Goal: Task Accomplishment & Management: Use online tool/utility

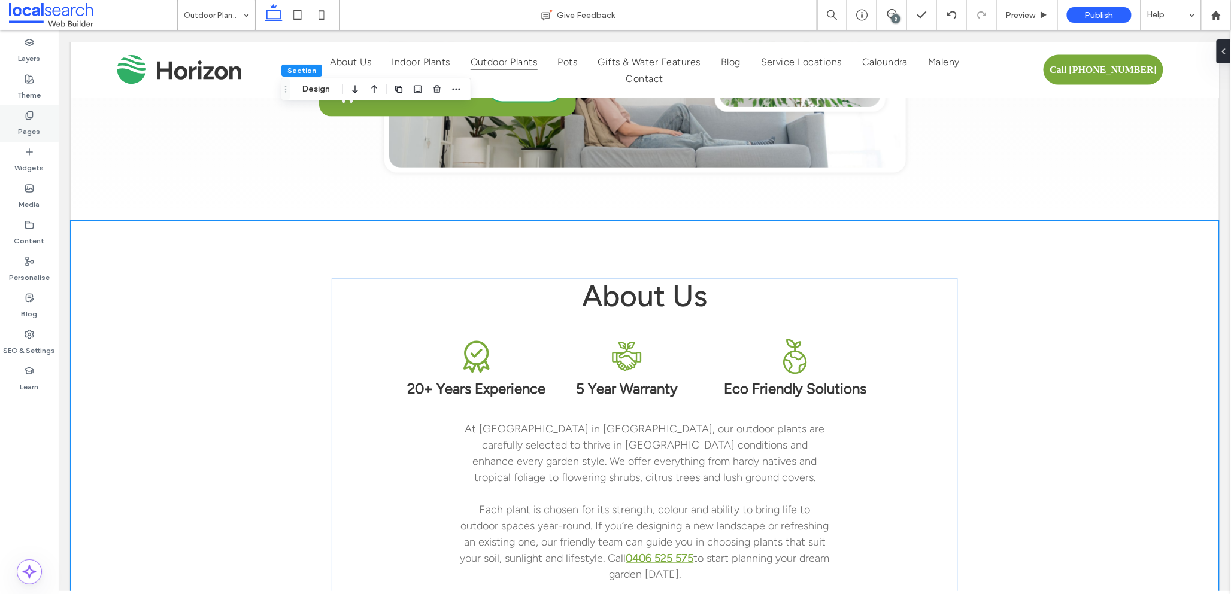
click at [32, 113] on use at bounding box center [29, 115] width 7 height 8
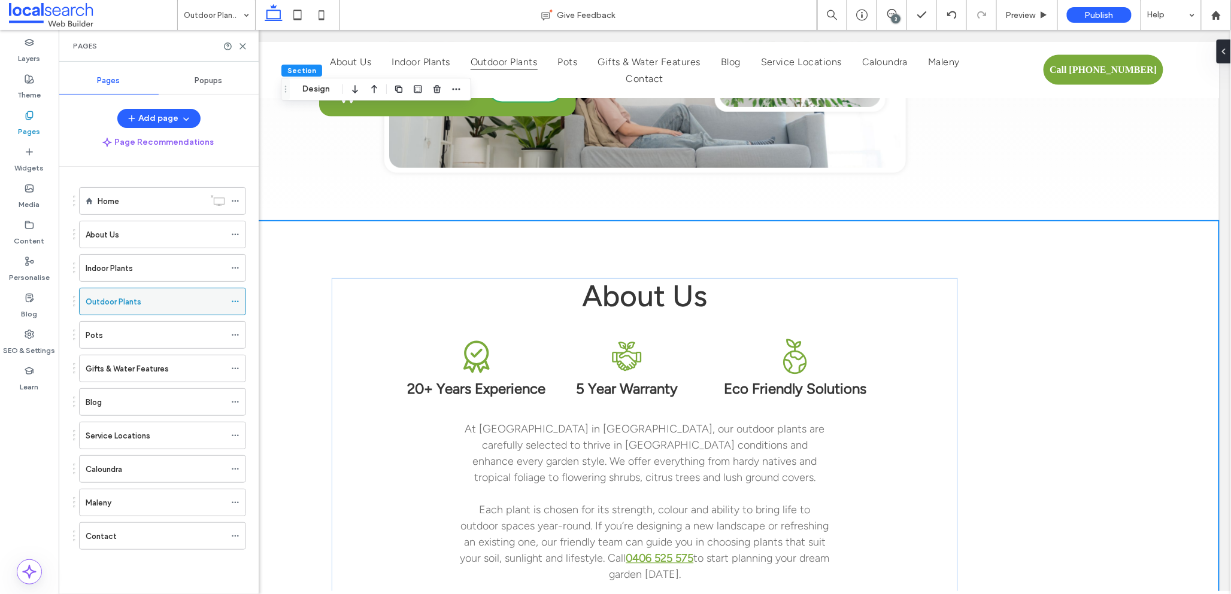
click at [233, 302] on icon at bounding box center [235, 302] width 8 height 8
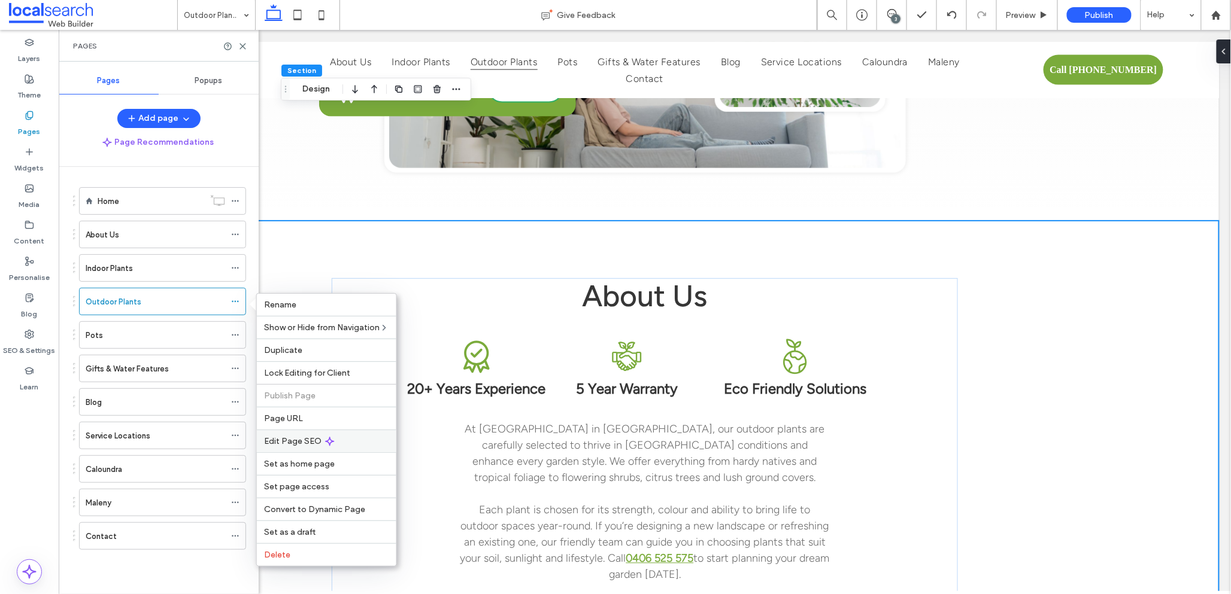
click at [320, 441] on div "Edit Page SEO" at bounding box center [326, 441] width 139 height 23
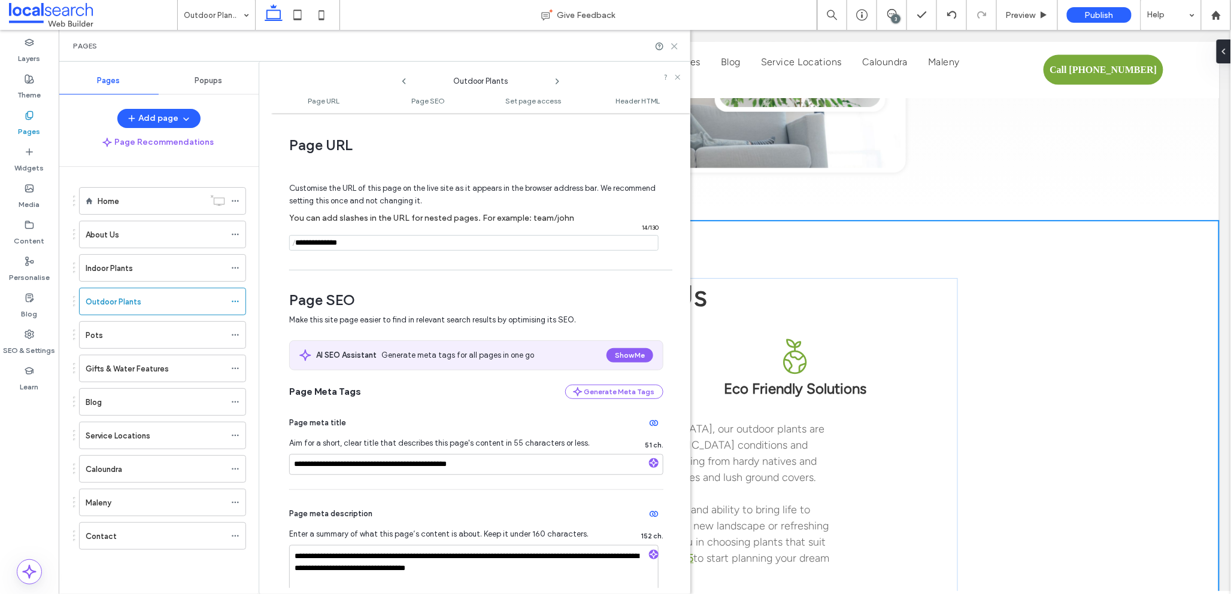
click at [674, 49] on icon at bounding box center [674, 46] width 9 height 9
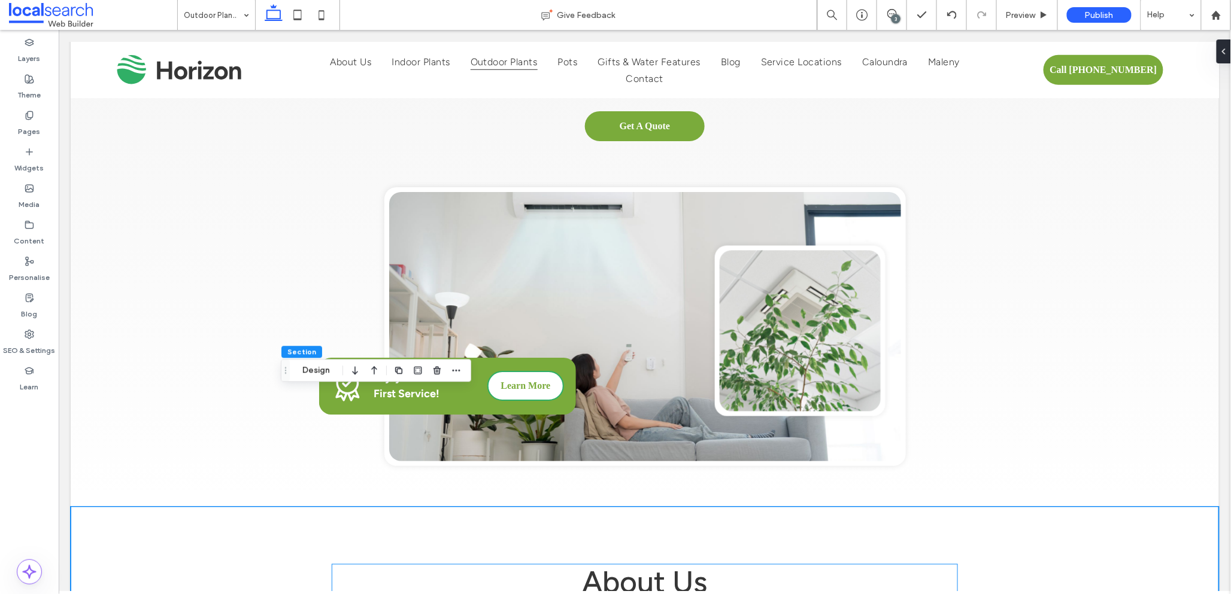
scroll to position [446, 0]
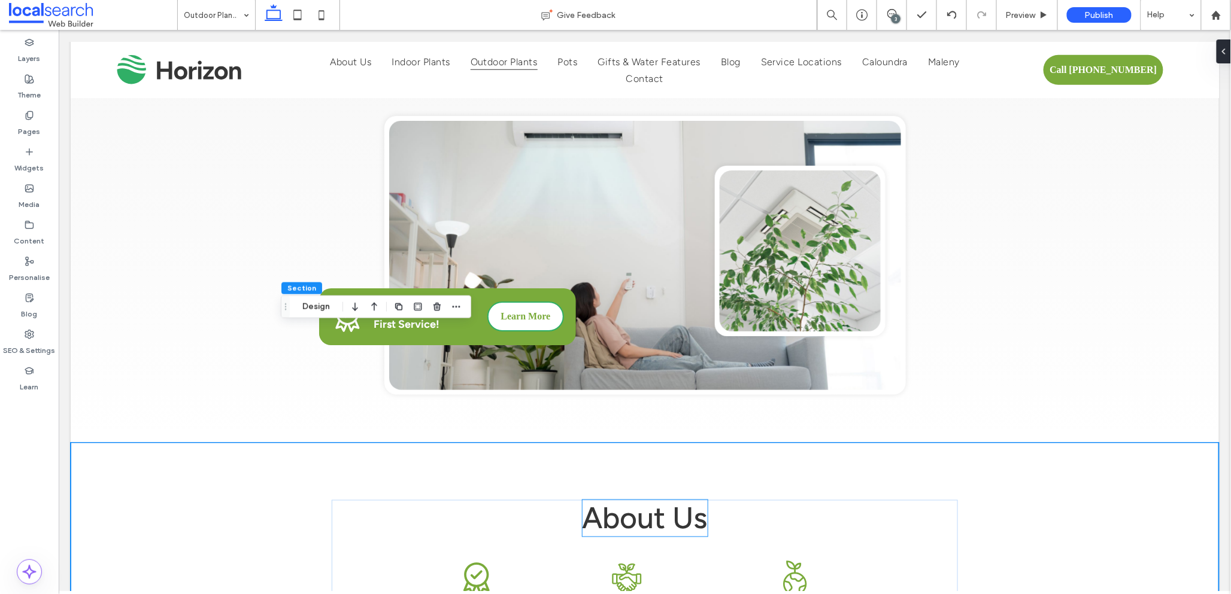
click at [626, 500] on span "About Us" at bounding box center [644, 518] width 125 height 37
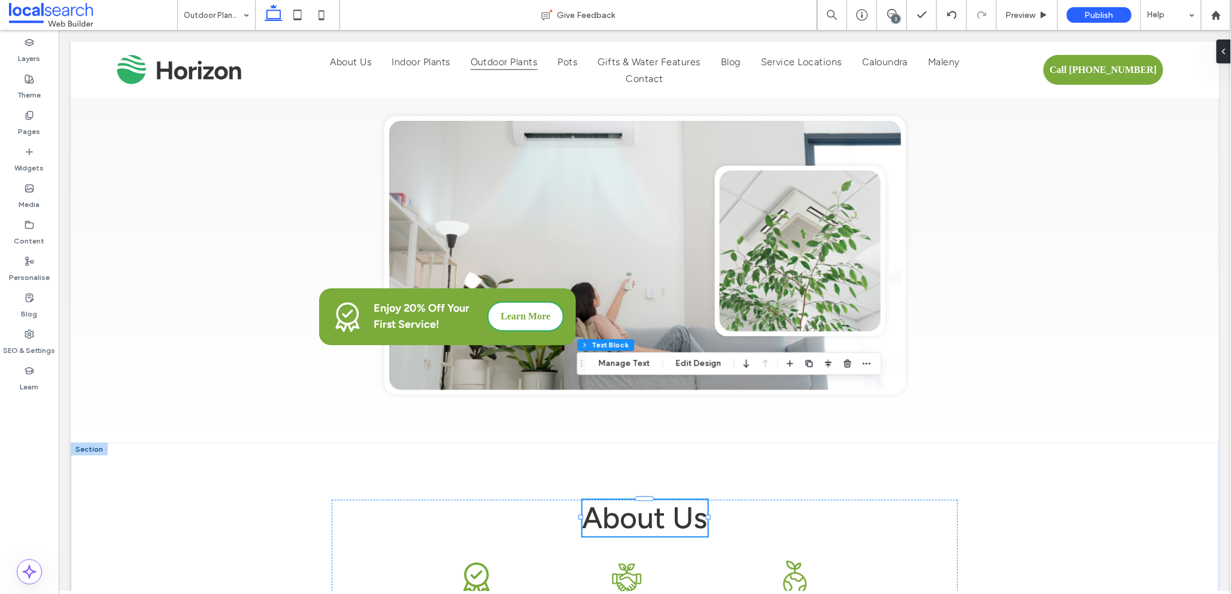
click at [626, 500] on span "About Us" at bounding box center [644, 518] width 125 height 37
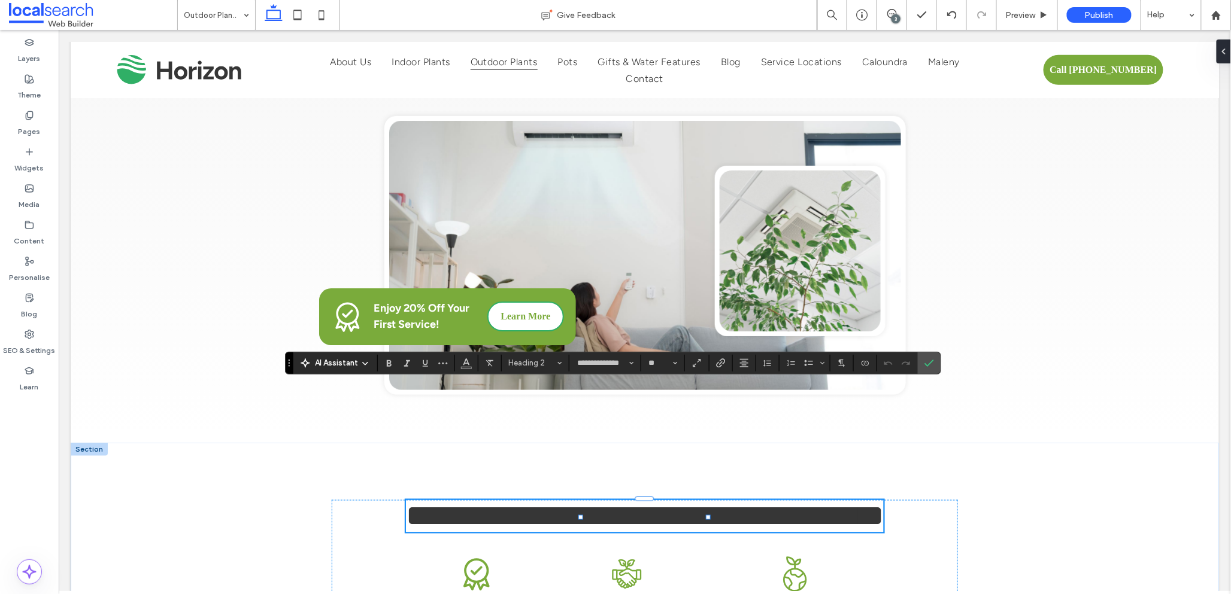
type input "**********"
type input "**"
click at [932, 364] on icon "Confirm" at bounding box center [929, 364] width 10 height 10
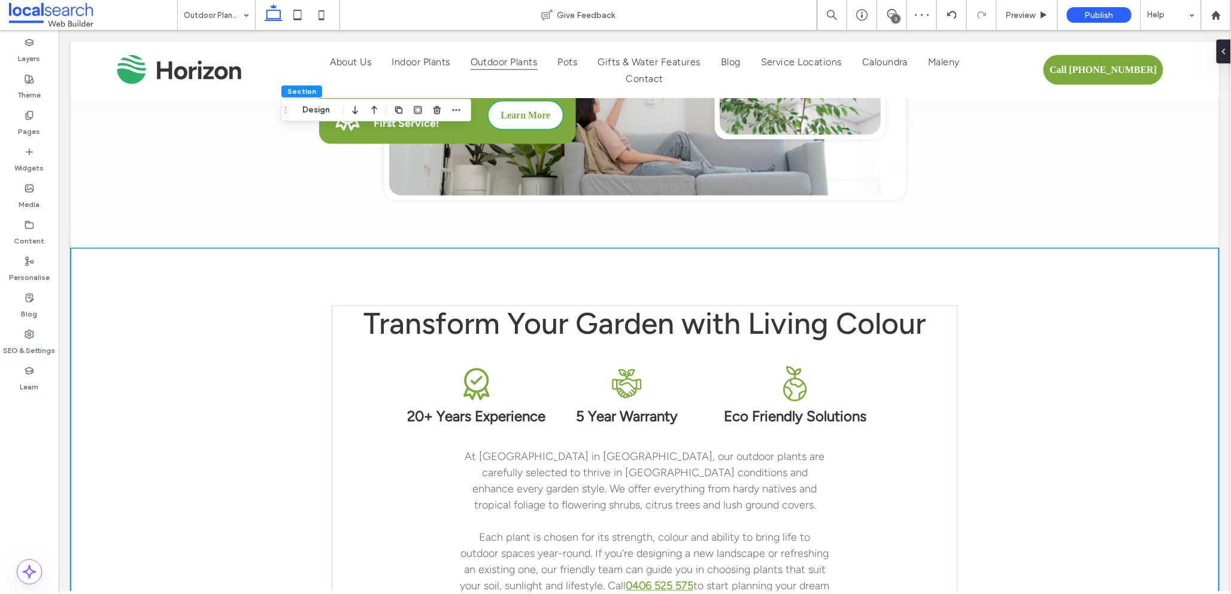
scroll to position [643, 0]
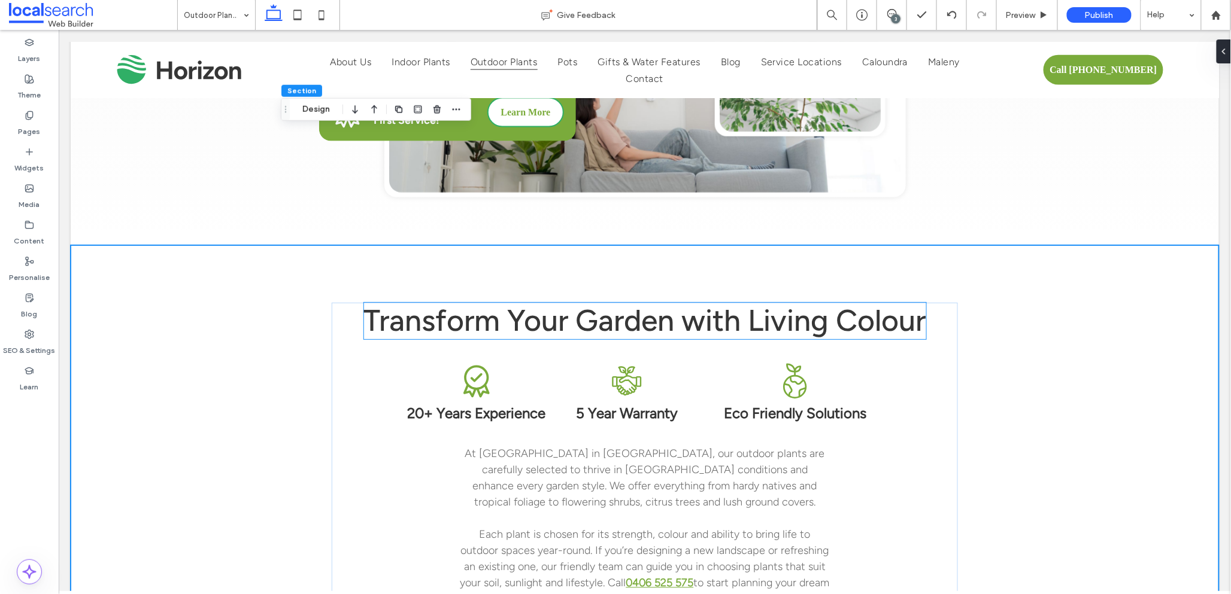
click at [578, 302] on span "Transform Your Garden with Living Colour" at bounding box center [644, 320] width 562 height 37
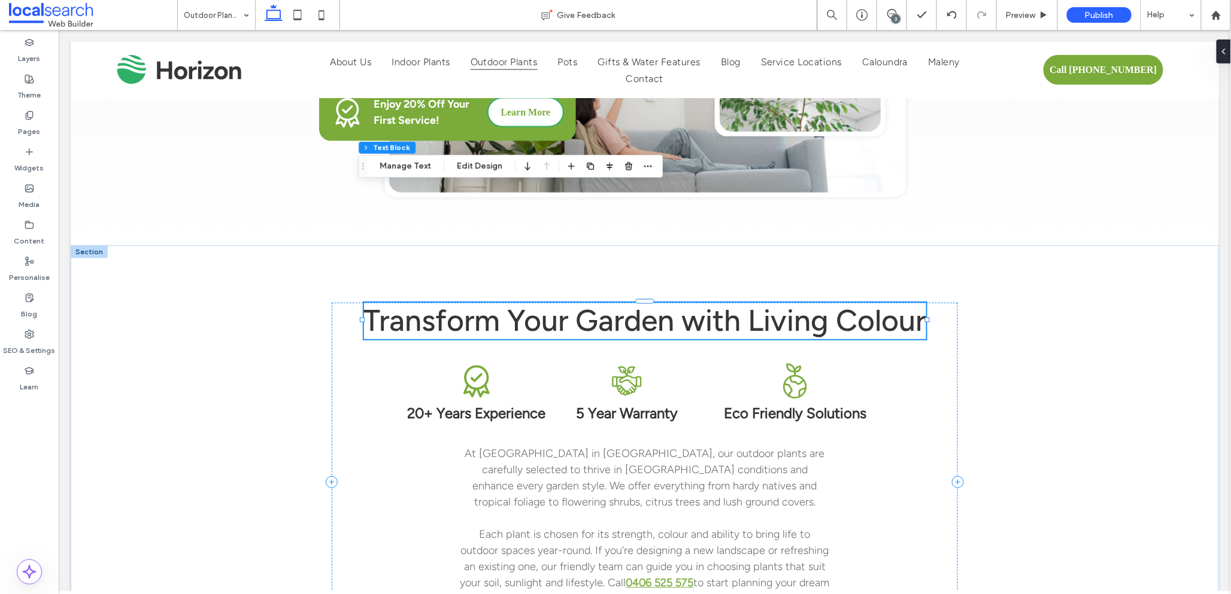
click at [573, 302] on span "Transform Your Garden with Living Colour" at bounding box center [644, 320] width 562 height 37
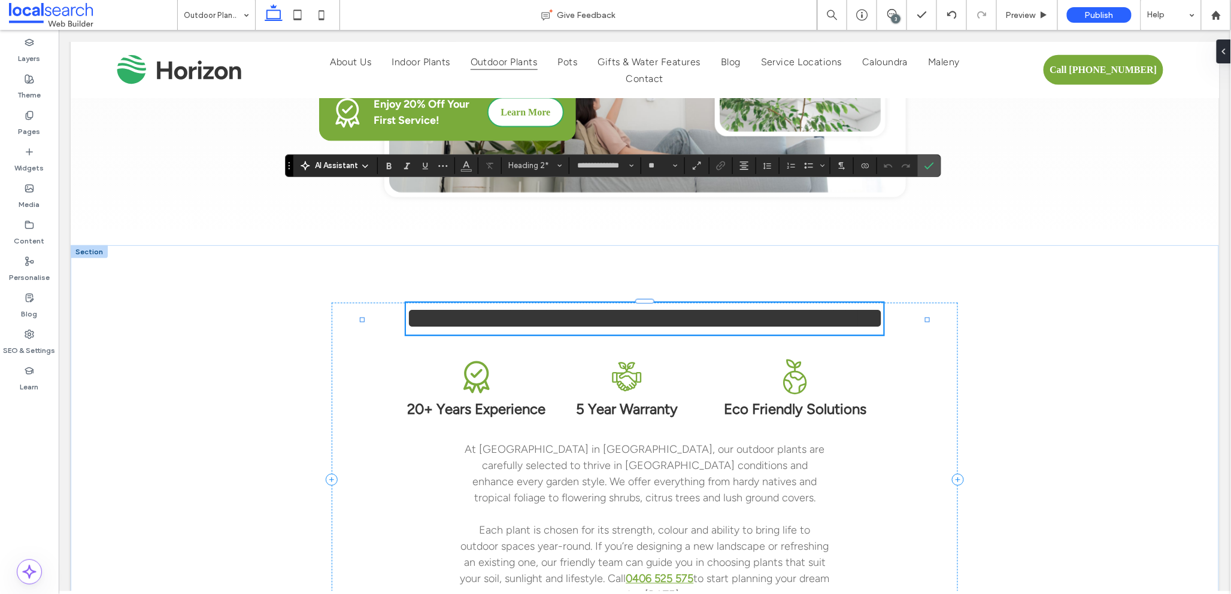
click at [571, 303] on span "**********" at bounding box center [644, 317] width 478 height 29
click at [564, 303] on span "**********" at bounding box center [644, 317] width 298 height 29
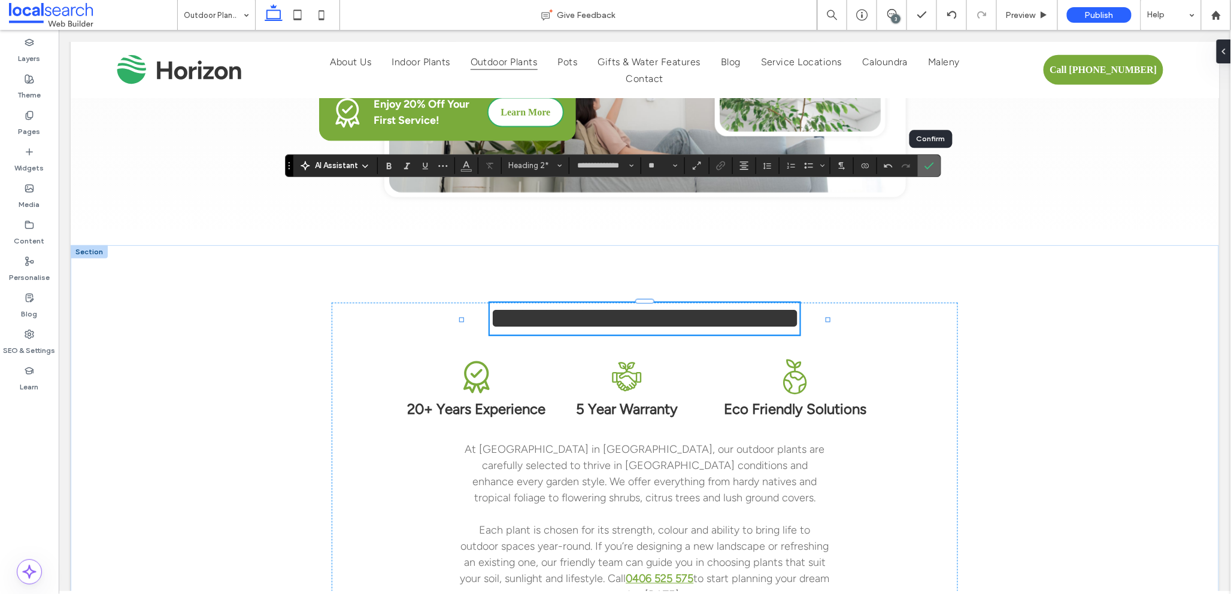
drag, startPoint x: 930, startPoint y: 162, endPoint x: 876, endPoint y: 145, distance: 56.4
click at [930, 162] on icon "Confirm" at bounding box center [929, 166] width 10 height 10
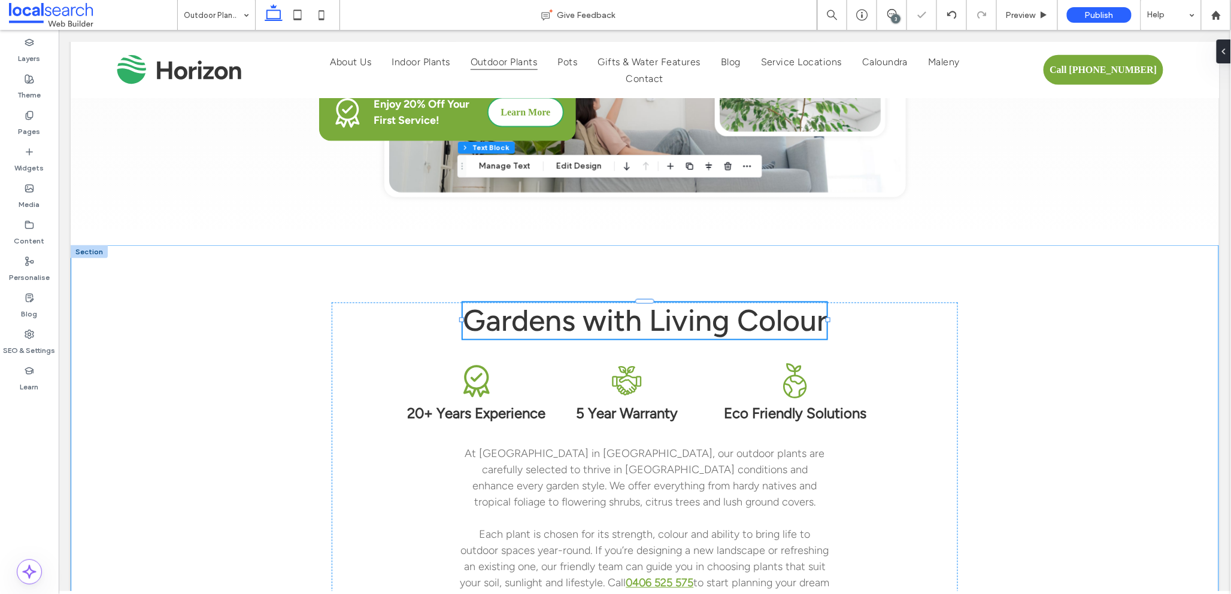
click at [1031, 366] on div "Gardens with Living Colour 20+ Years Experience 5 Year Warranty Eco Friendly So…" at bounding box center [644, 482] width 1148 height 474
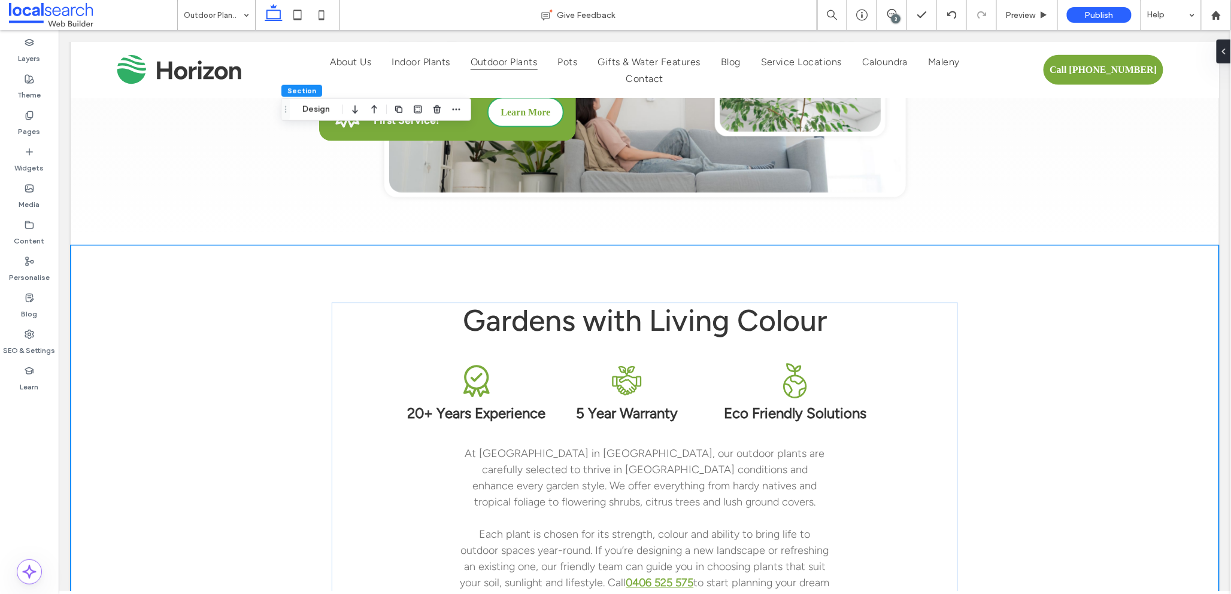
click at [1070, 426] on div "Gardens with Living Colour 20+ Years Experience 5 Year Warranty Eco Friendly So…" at bounding box center [644, 482] width 1148 height 474
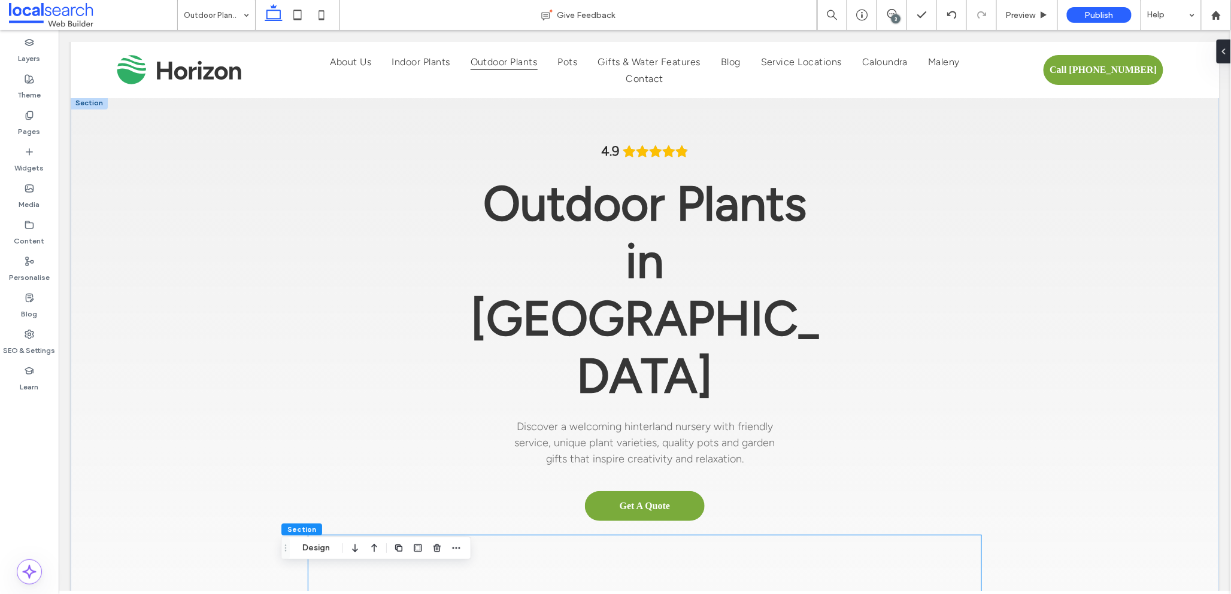
scroll to position [0, 0]
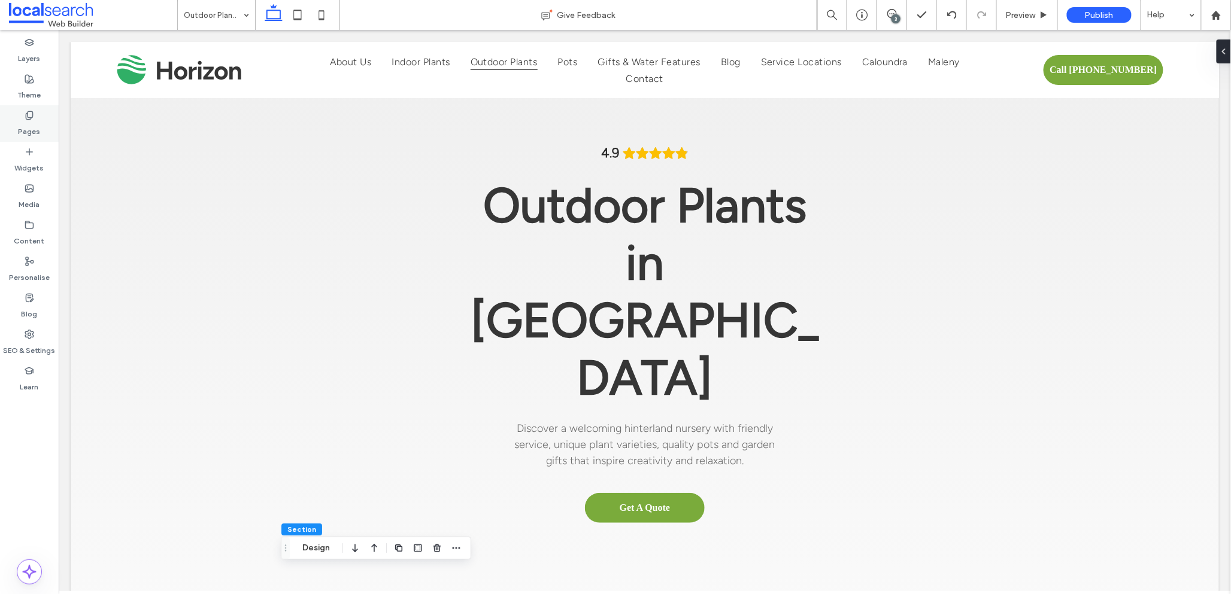
click at [29, 114] on icon at bounding box center [30, 116] width 10 height 10
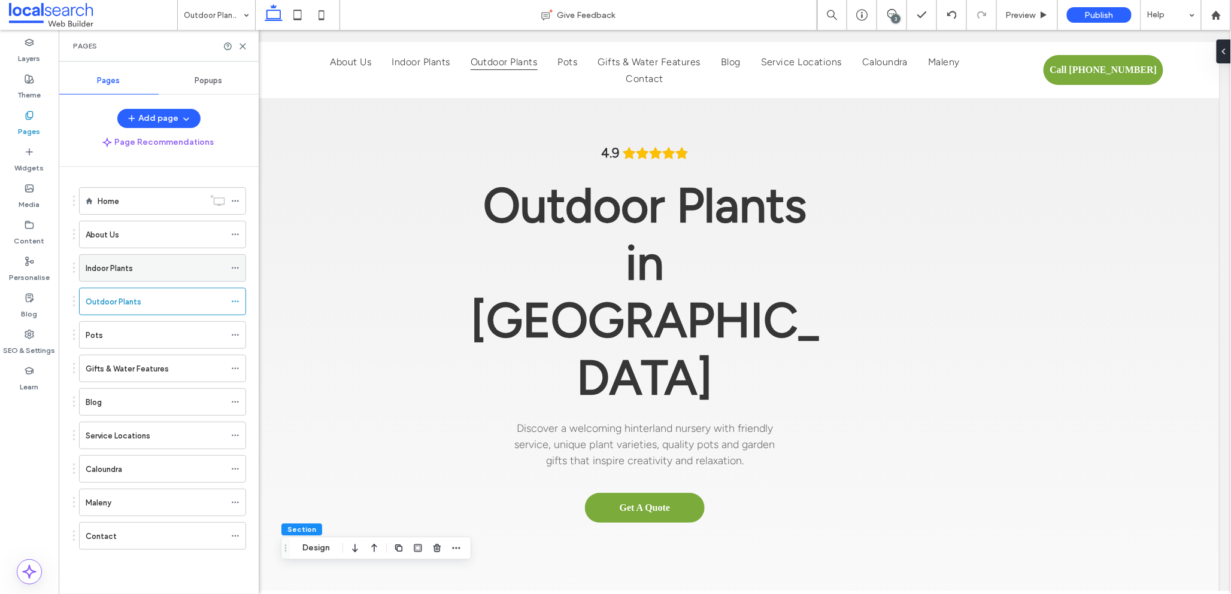
click at [116, 273] on label "Indoor Plants" at bounding box center [109, 268] width 47 height 21
click at [133, 339] on div "Pots" at bounding box center [155, 335] width 139 height 13
click at [244, 43] on icon at bounding box center [242, 46] width 9 height 9
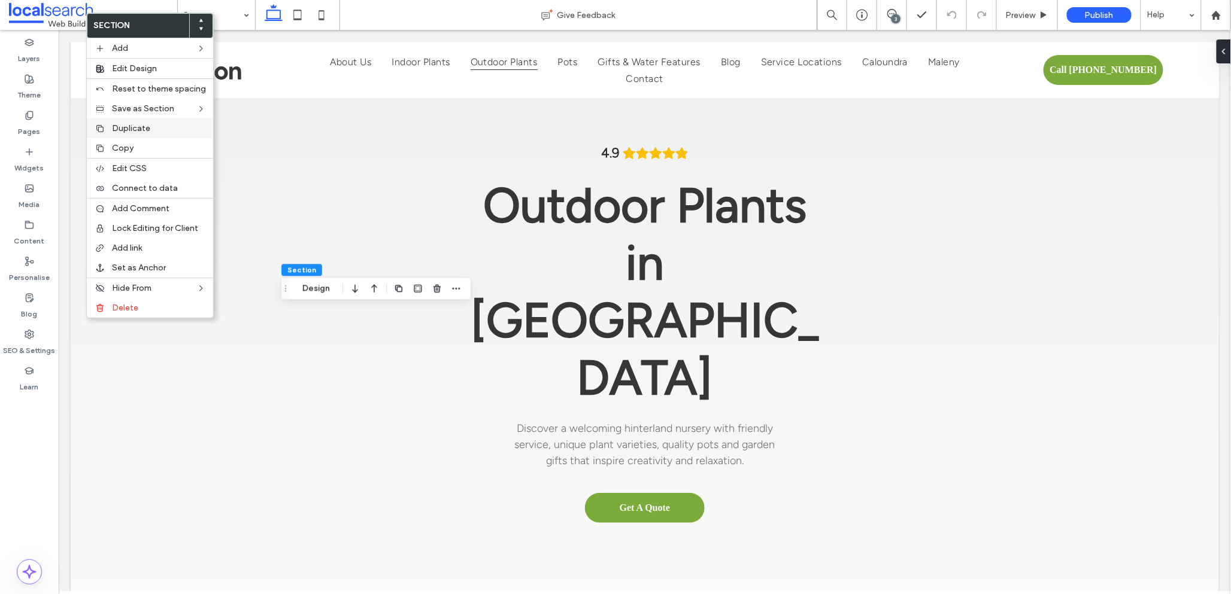
click at [133, 129] on span "Duplicate" at bounding box center [131, 128] width 38 height 10
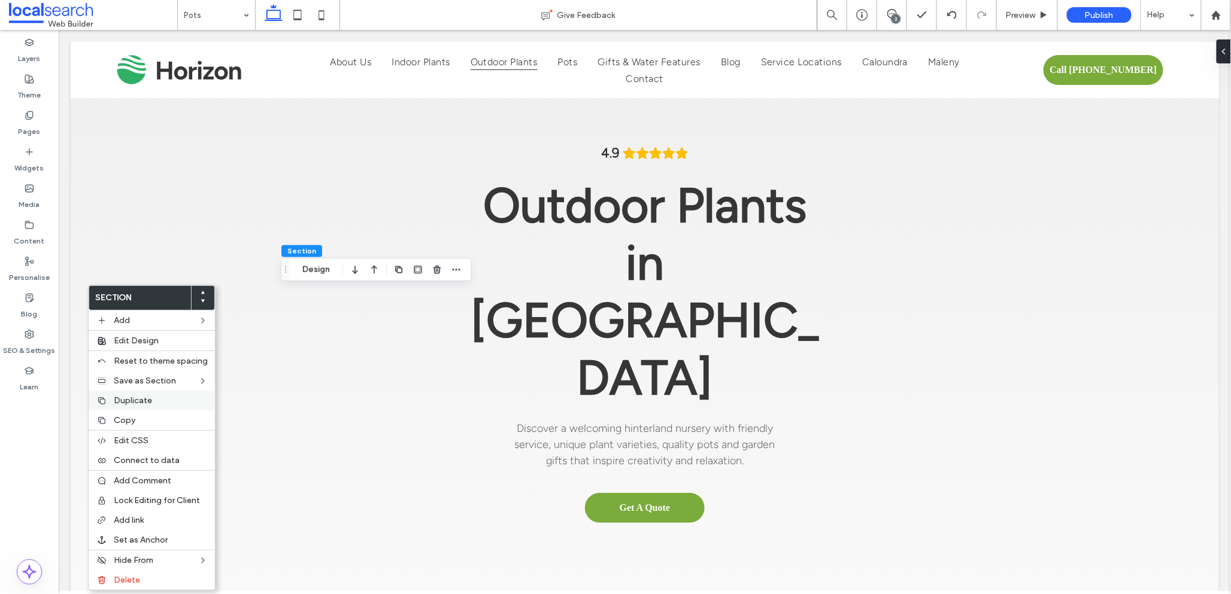
click at [135, 397] on span "Duplicate" at bounding box center [133, 401] width 38 height 10
